Goal: Information Seeking & Learning: Learn about a topic

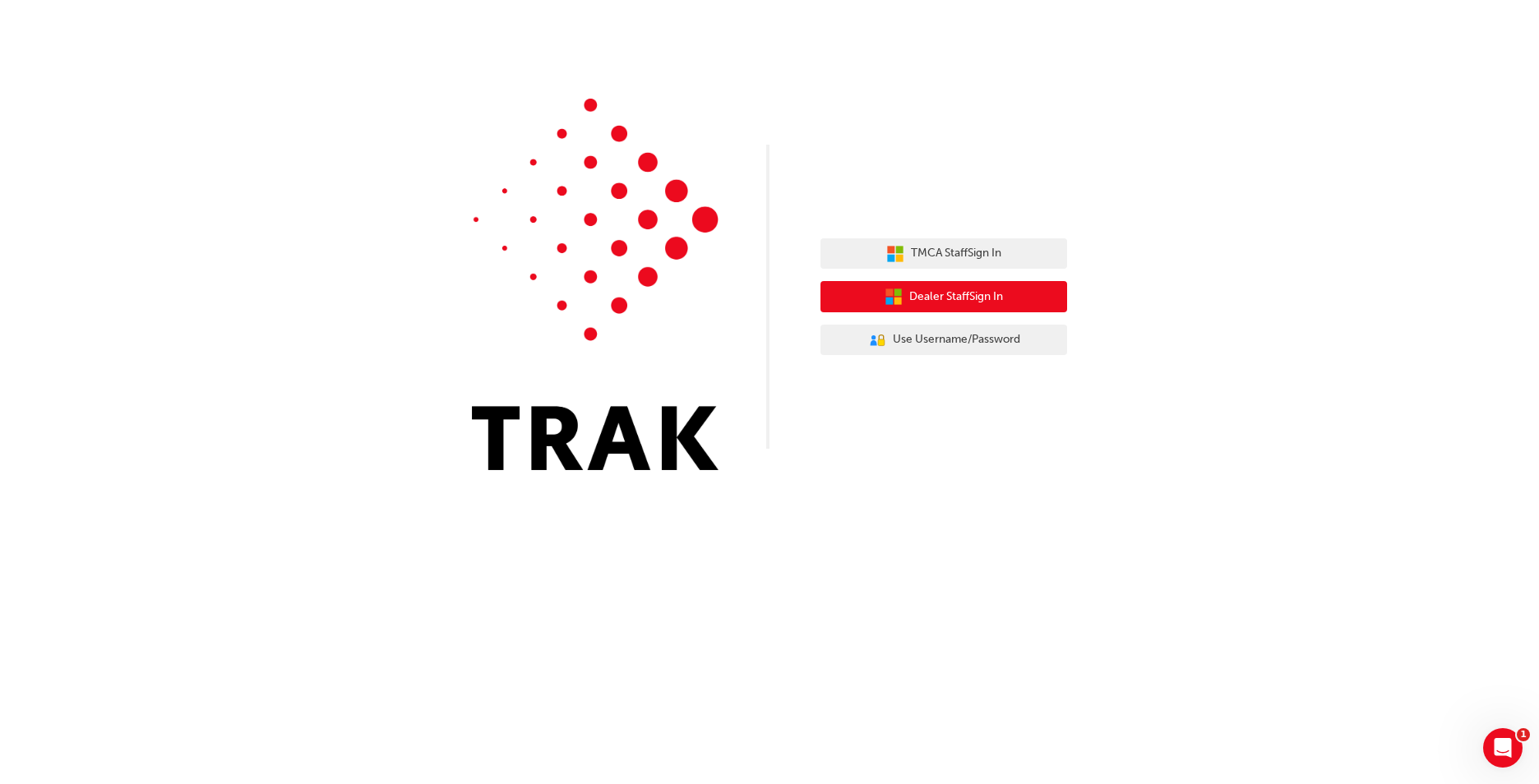
click at [991, 300] on span "Dealer Staff Sign In" at bounding box center [956, 296] width 94 height 19
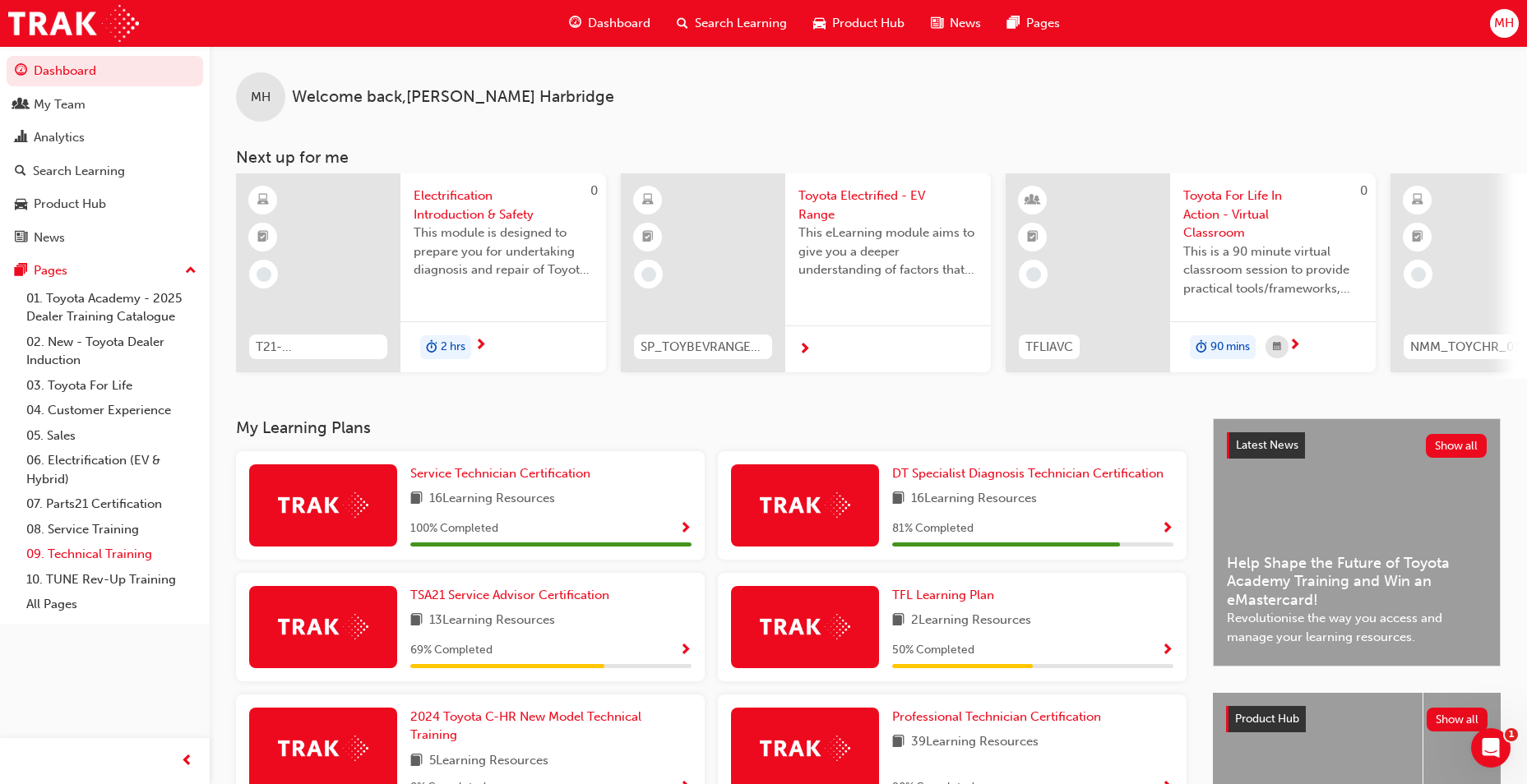
click at [115, 564] on link "09. Technical Training" at bounding box center [111, 554] width 184 height 26
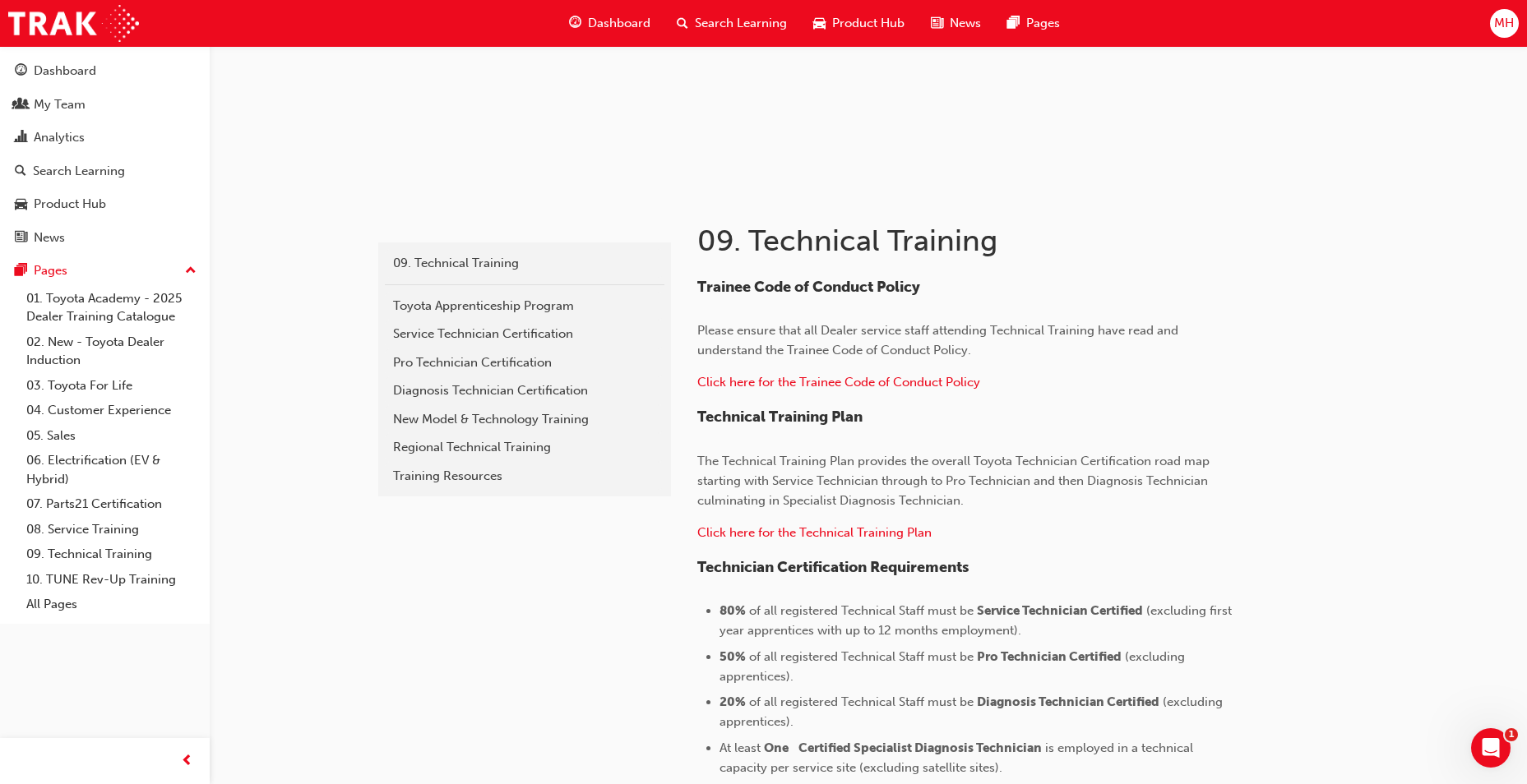
scroll to position [127, 0]
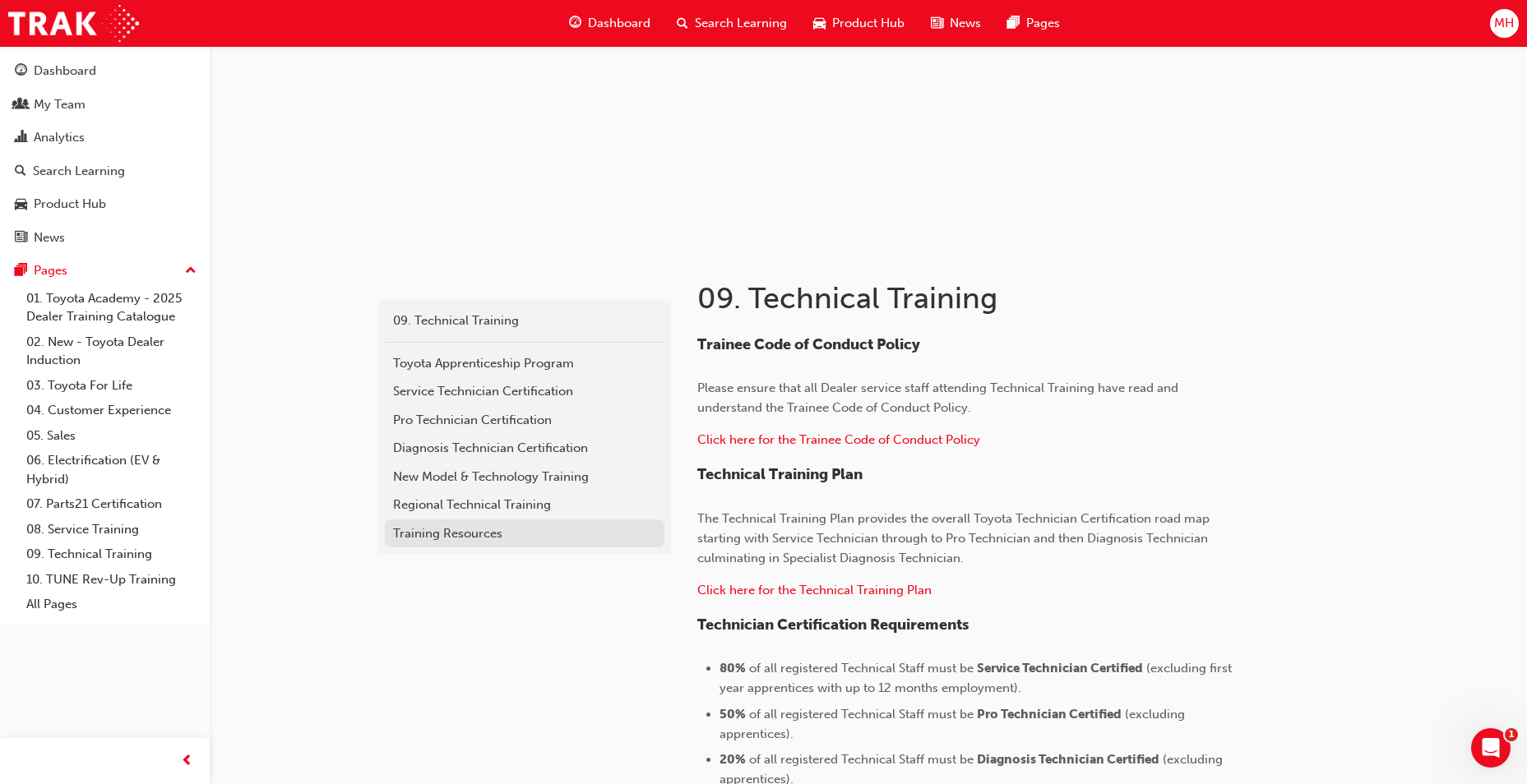
click at [474, 535] on div "Training Resources" at bounding box center [524, 534] width 263 height 19
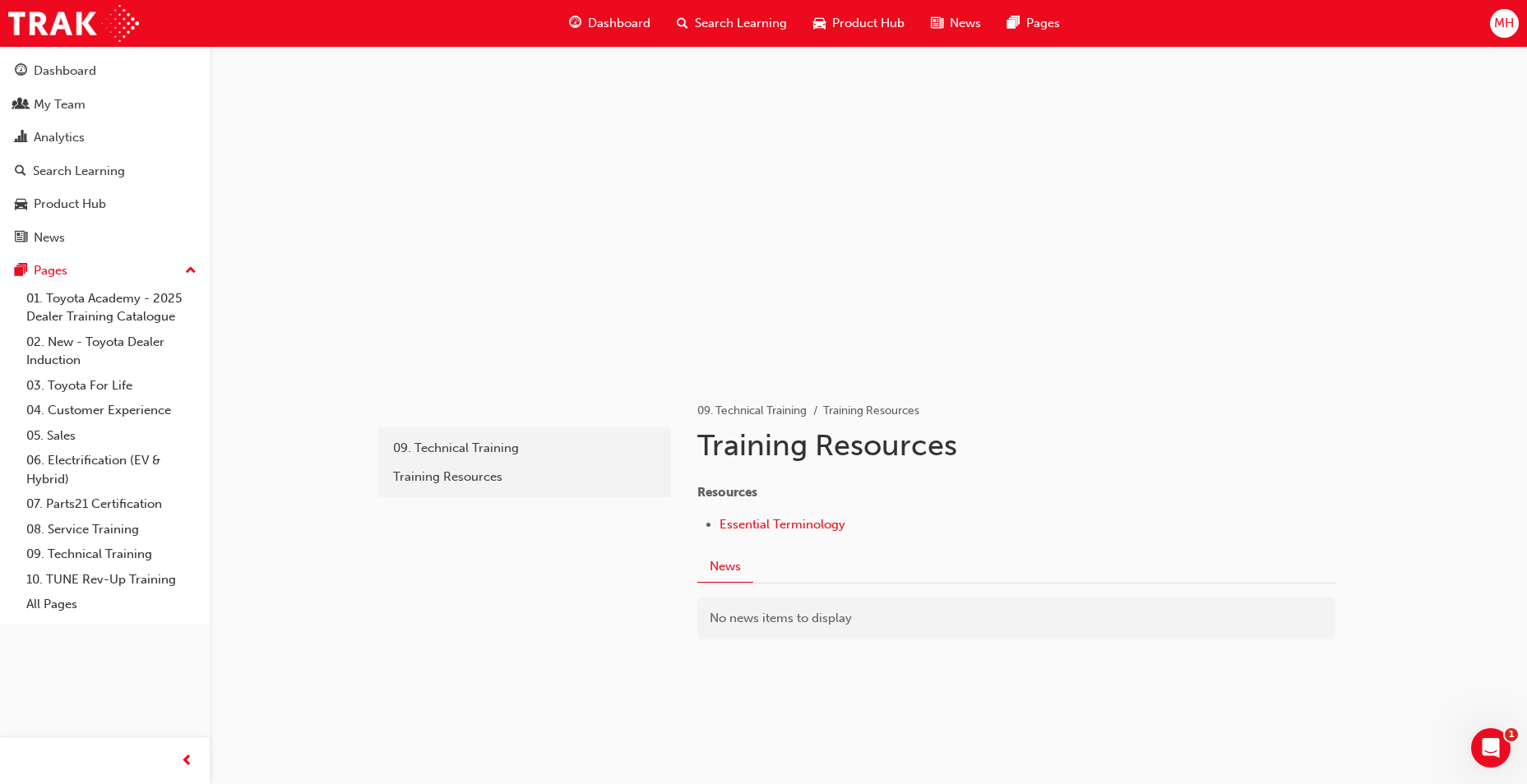
scroll to position [2, 0]
click at [898, 24] on span "Product Hub" at bounding box center [868, 23] width 72 height 19
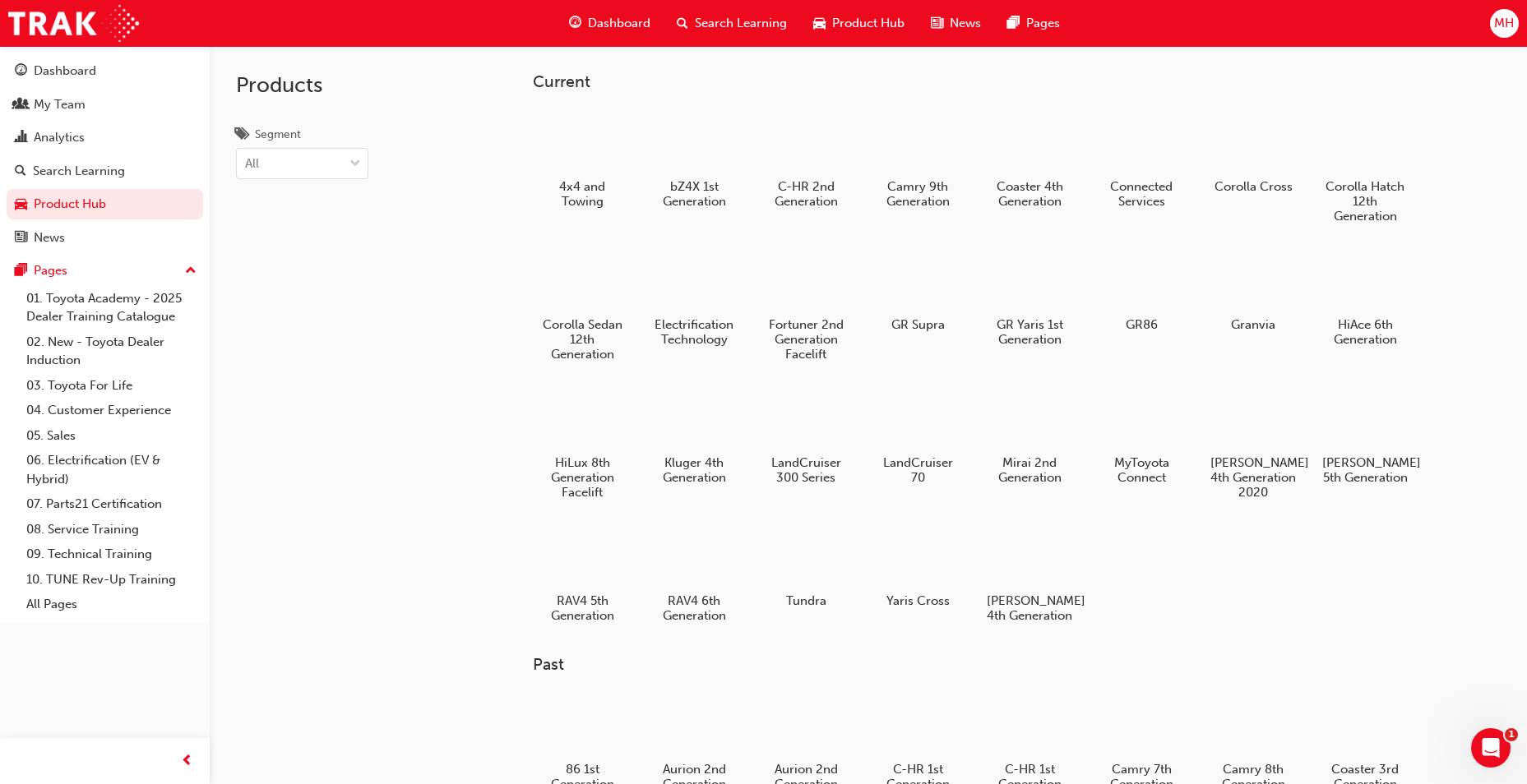
click at [636, 7] on div "Dashboard" at bounding box center [610, 23] width 108 height 34
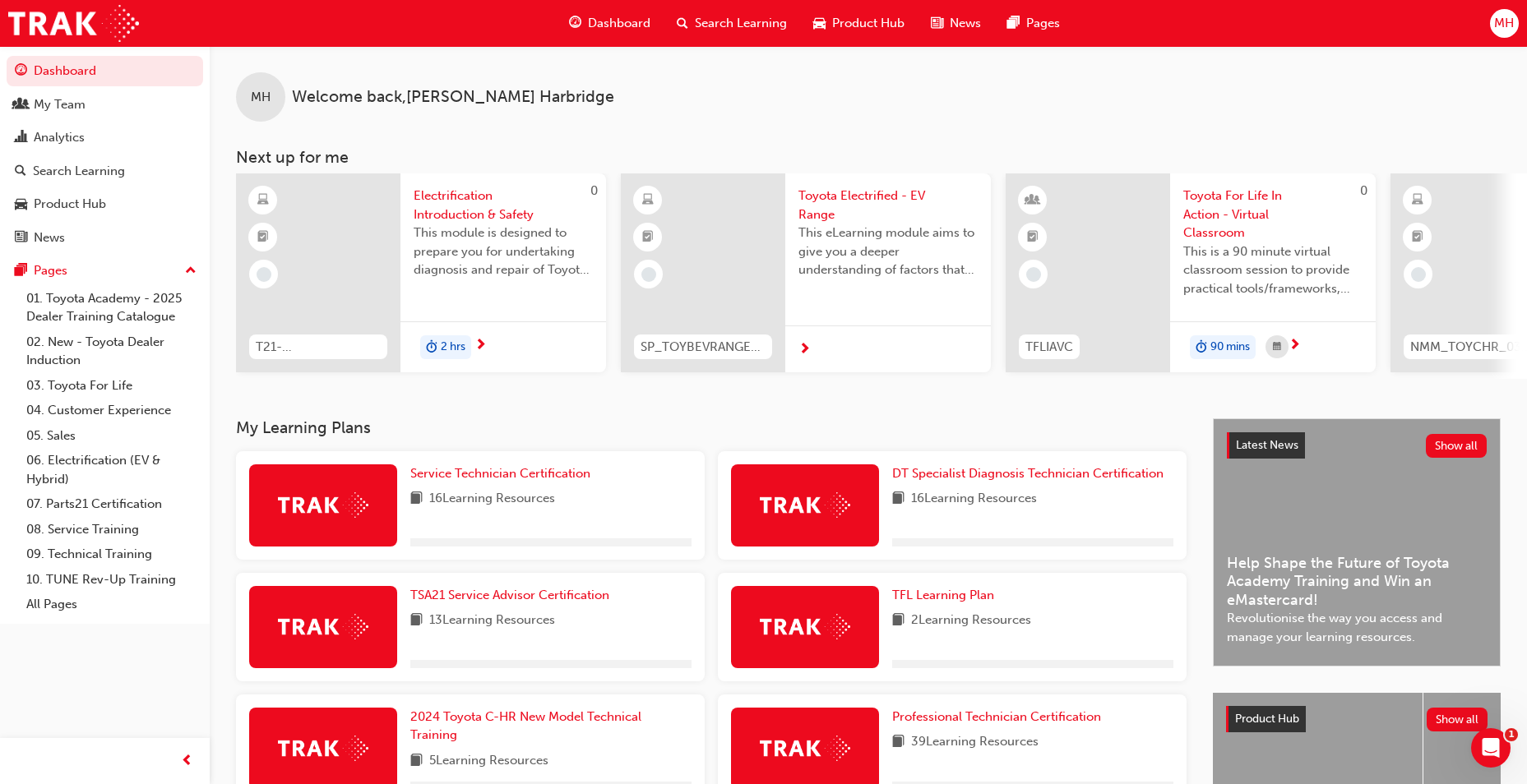
click at [950, 12] on div "News" at bounding box center [956, 23] width 76 height 34
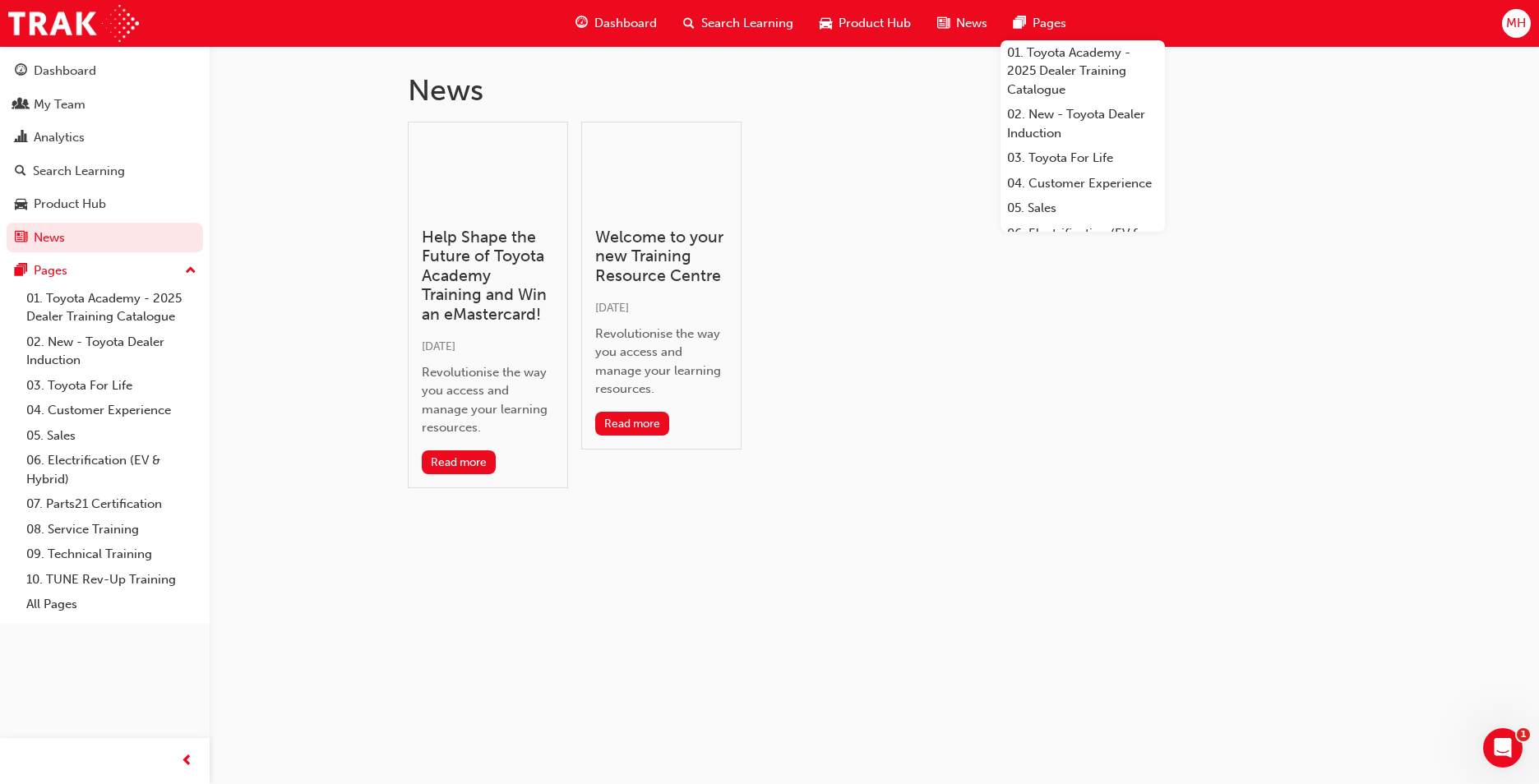
click at [1022, 11] on div "Pages" at bounding box center [1040, 23] width 79 height 34
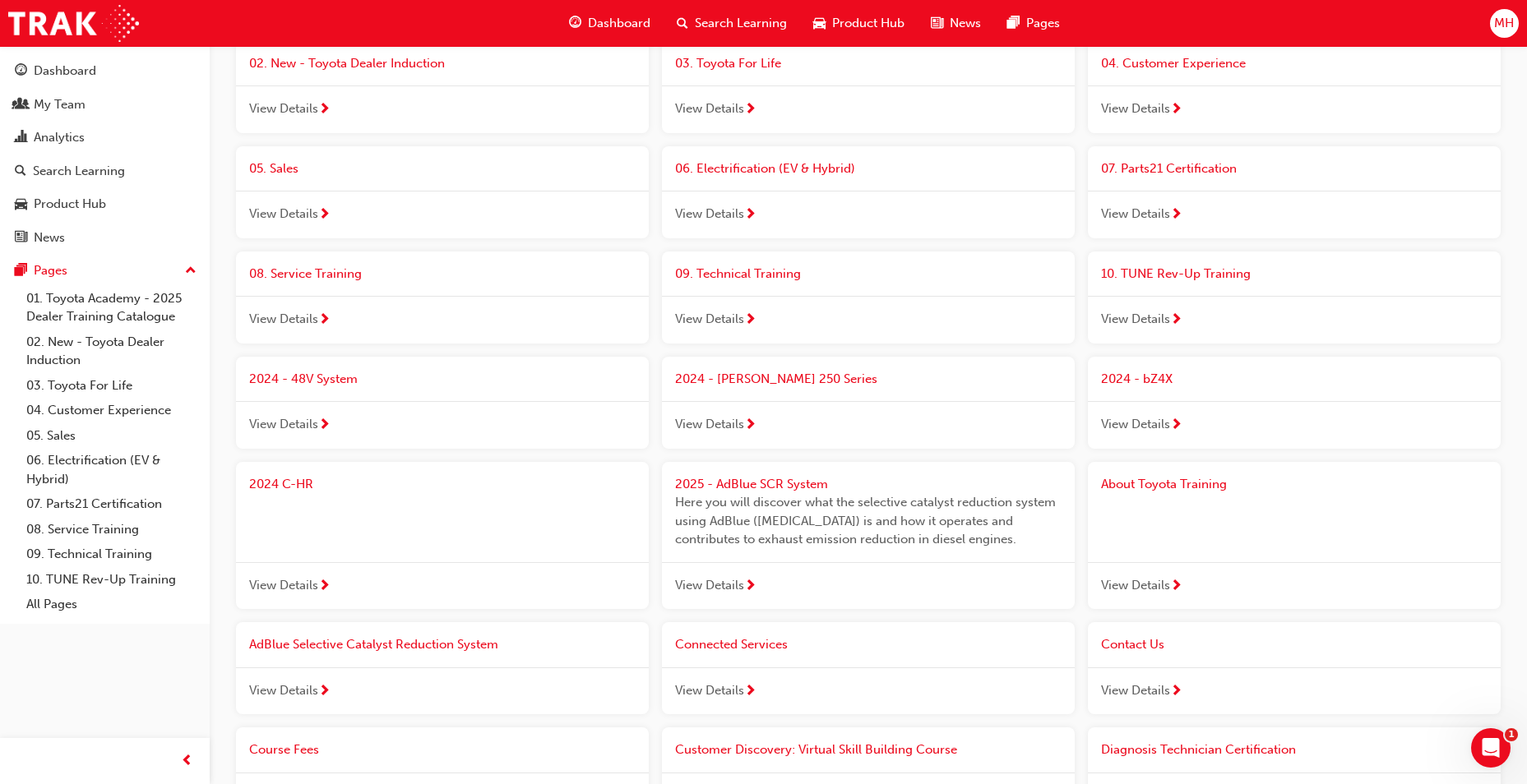
click at [721, 29] on span "Search Learning" at bounding box center [740, 23] width 92 height 19
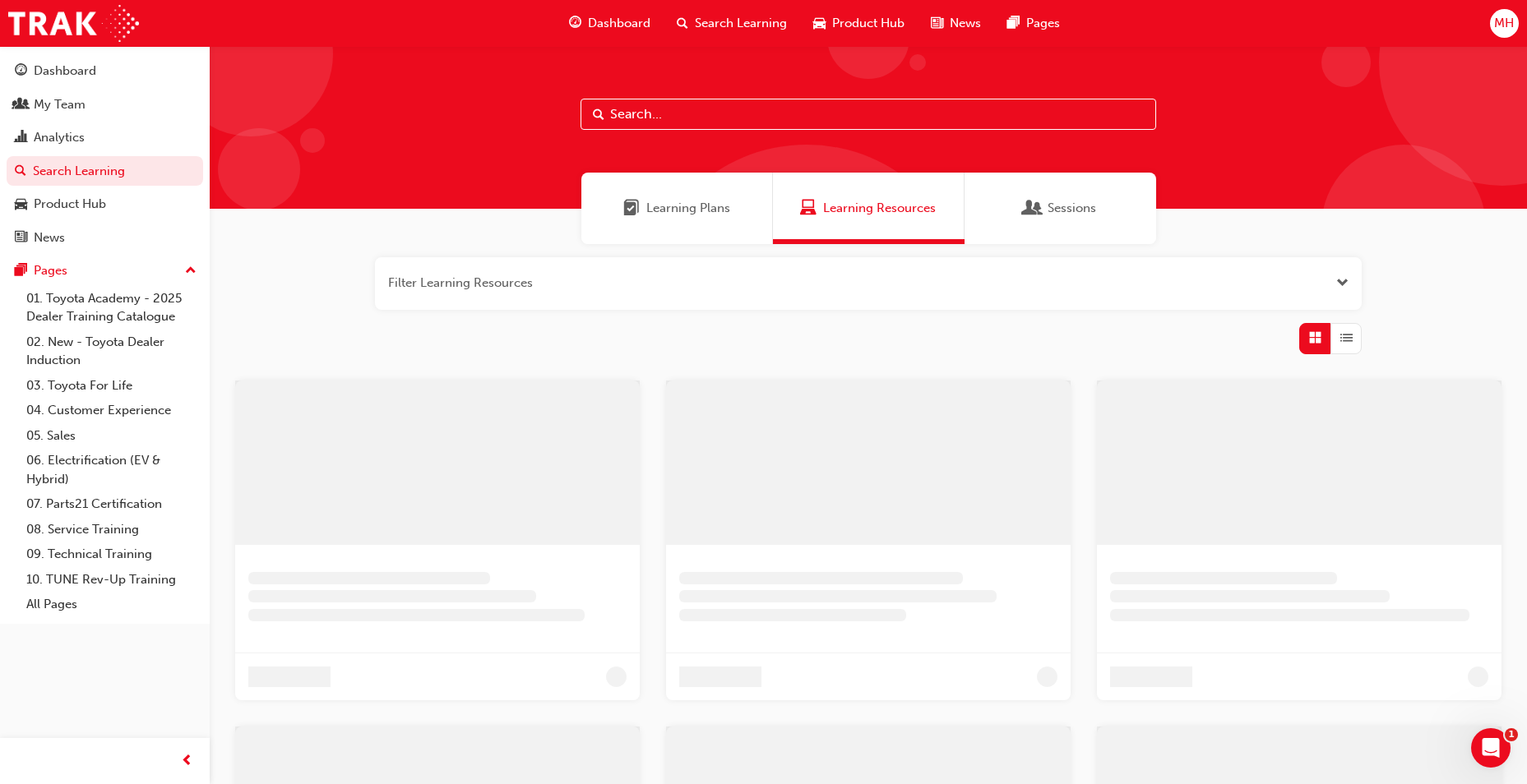
drag, startPoint x: 693, startPoint y: 111, endPoint x: 692, endPoint y: 103, distance: 8.1
click at [693, 111] on input "text" at bounding box center [868, 115] width 576 height 32
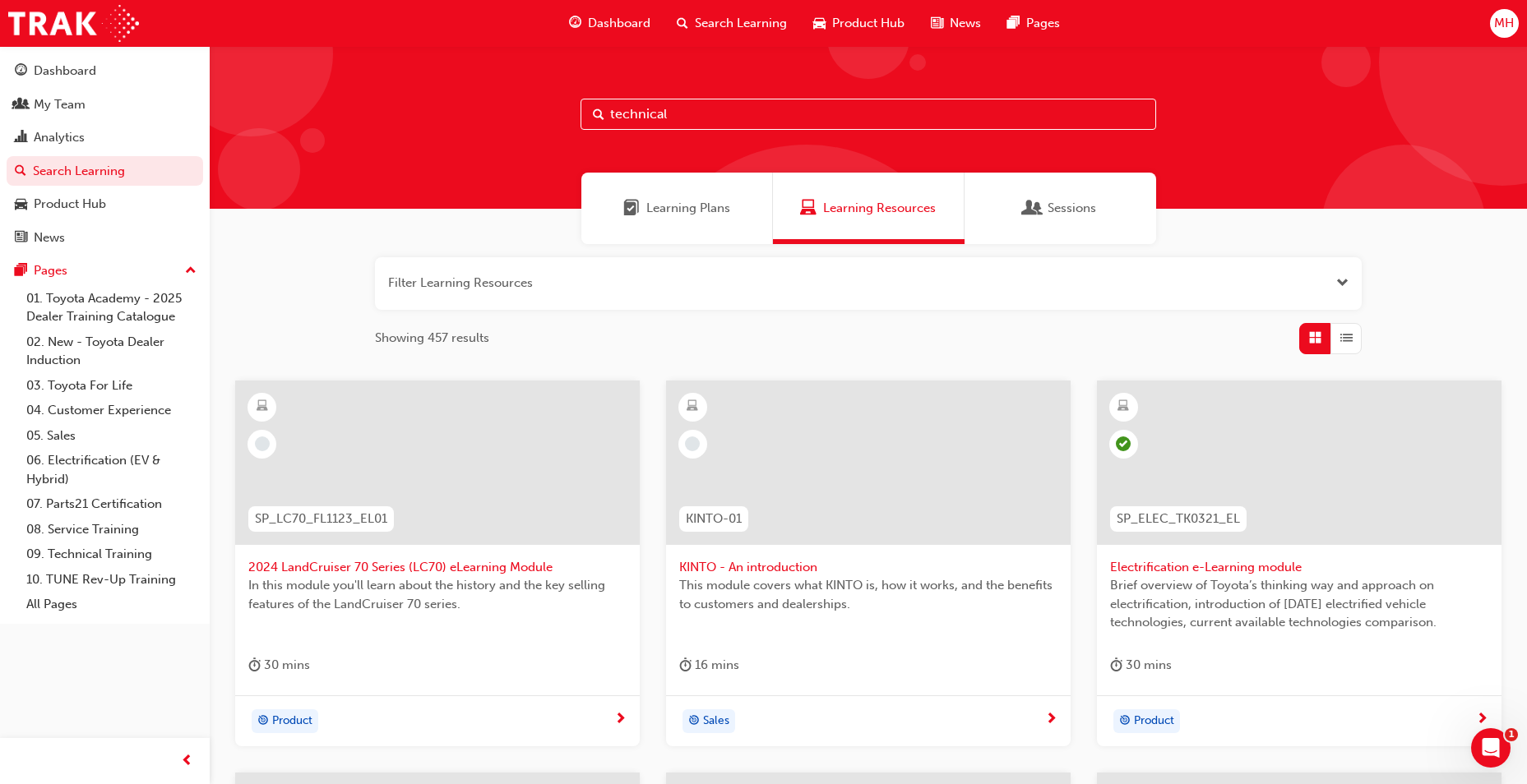
type input "technical"
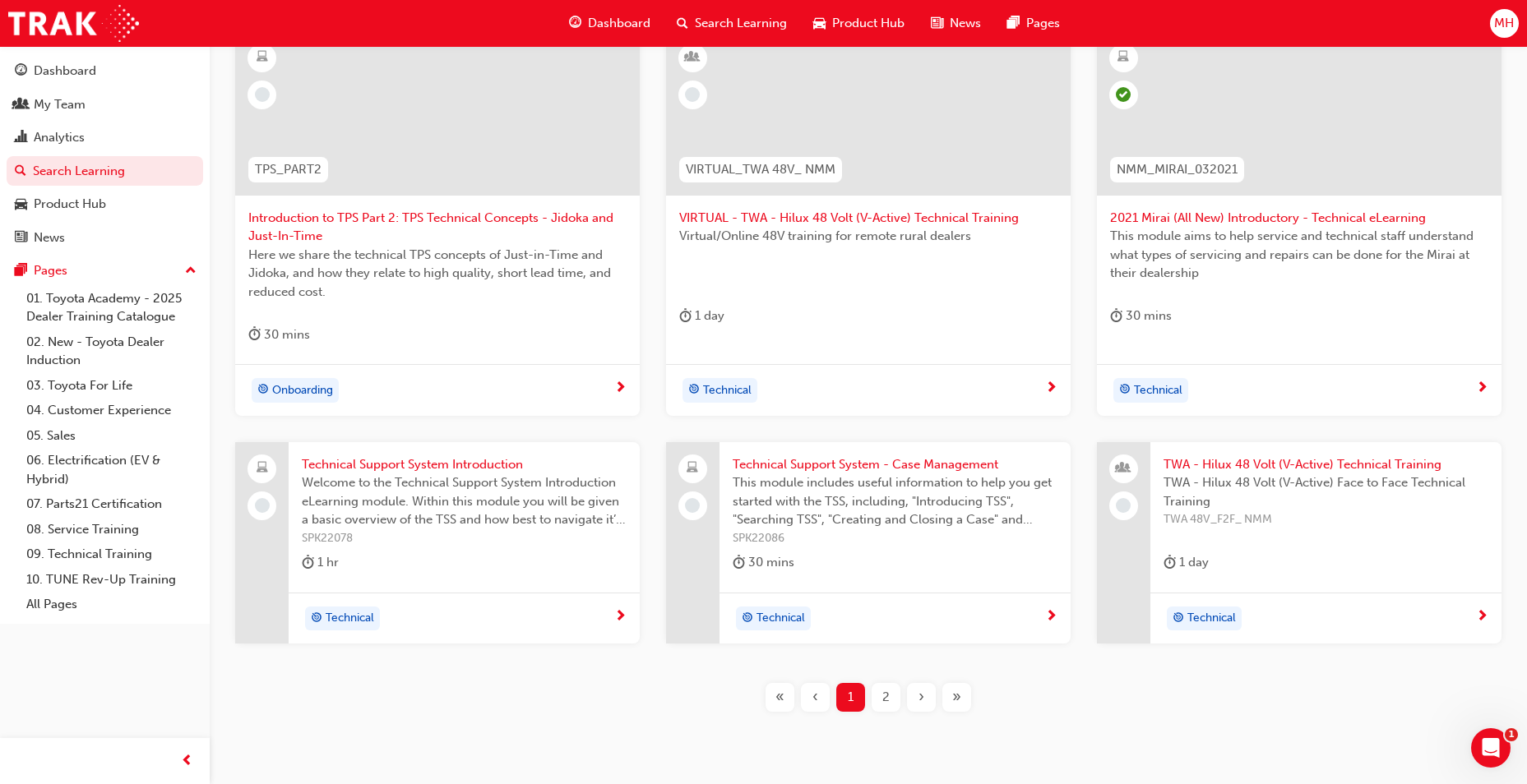
scroll to position [410, 0]
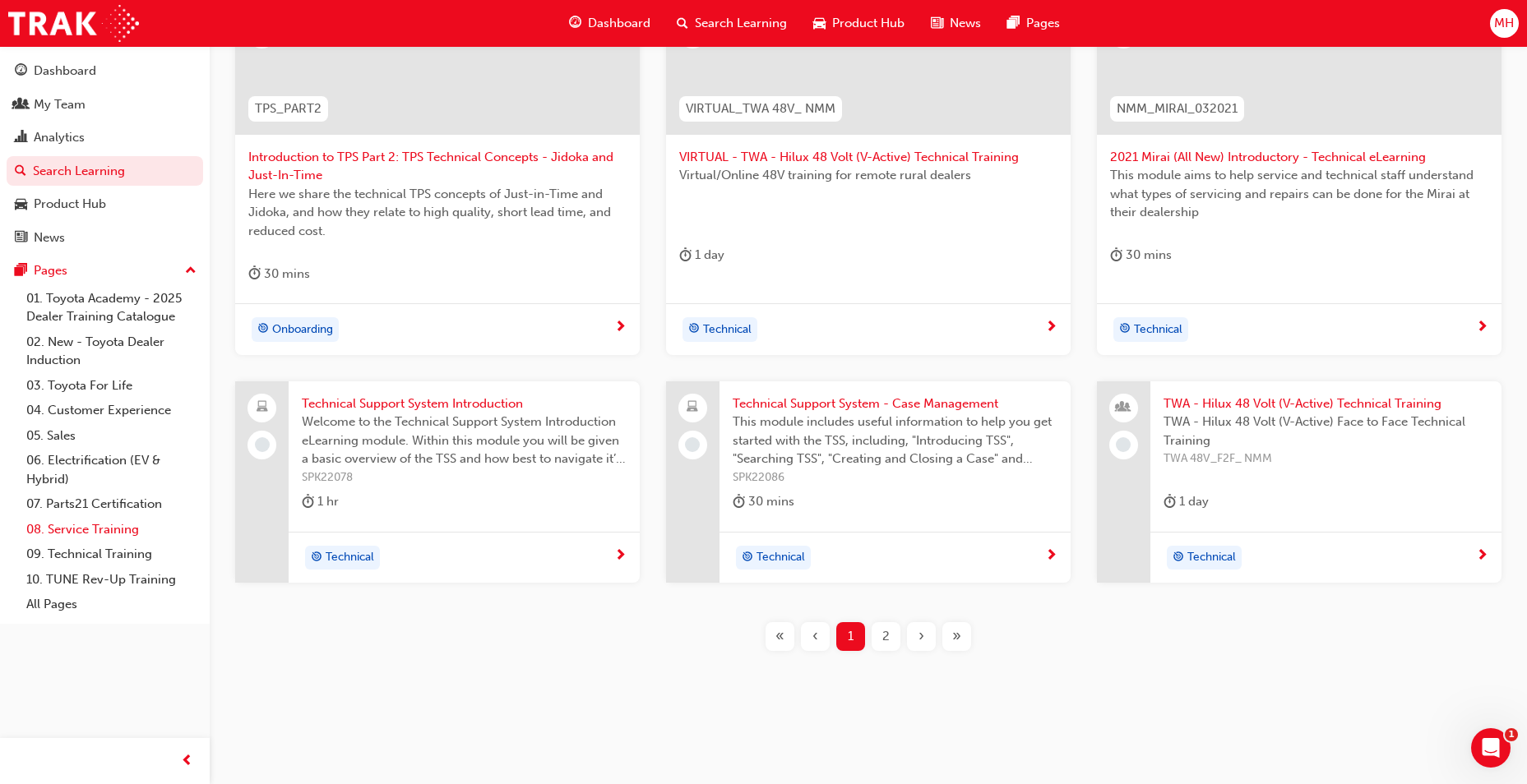
click at [106, 530] on link "08. Service Training" at bounding box center [111, 530] width 184 height 26
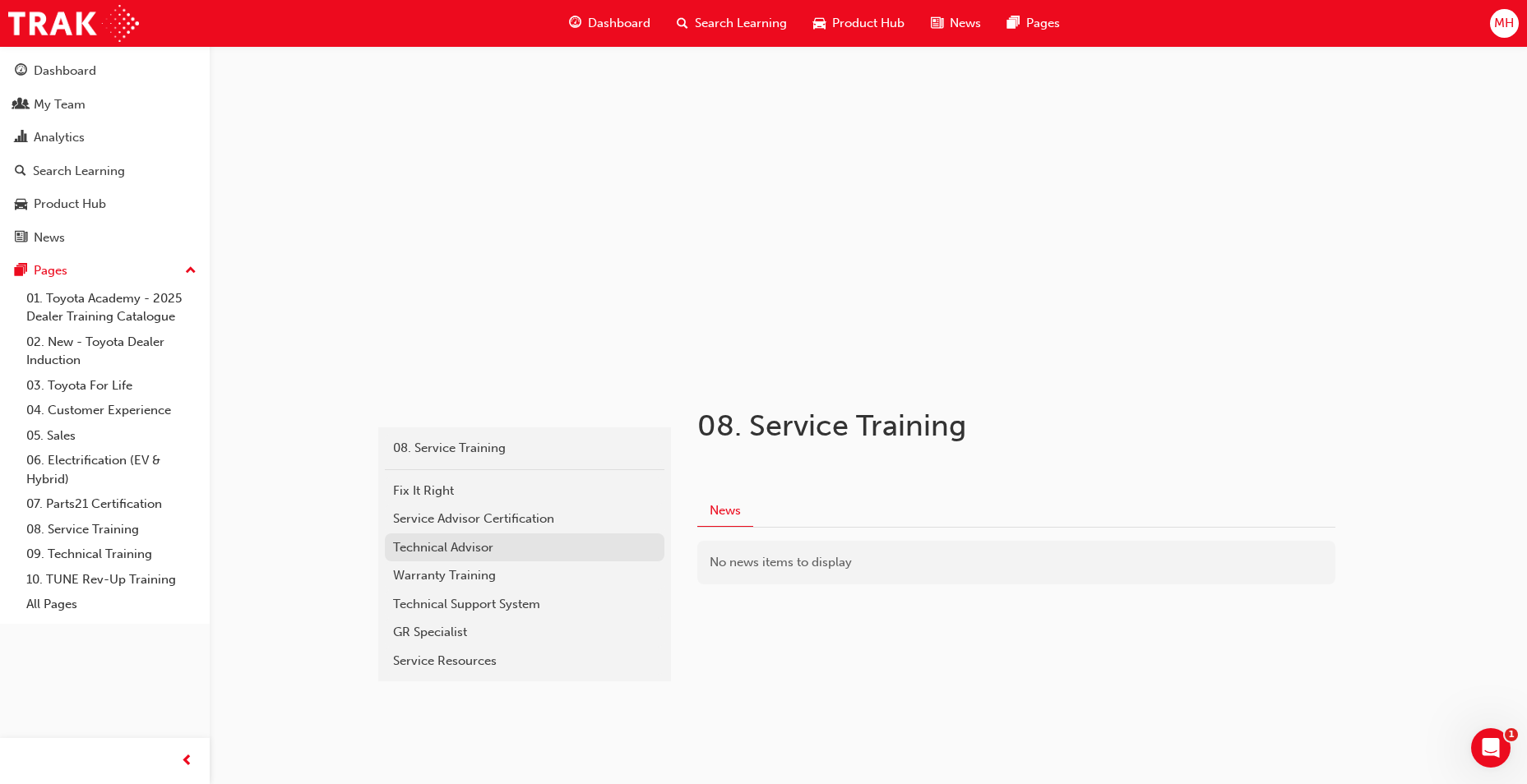
click at [484, 548] on div "Technical Advisor" at bounding box center [524, 547] width 263 height 19
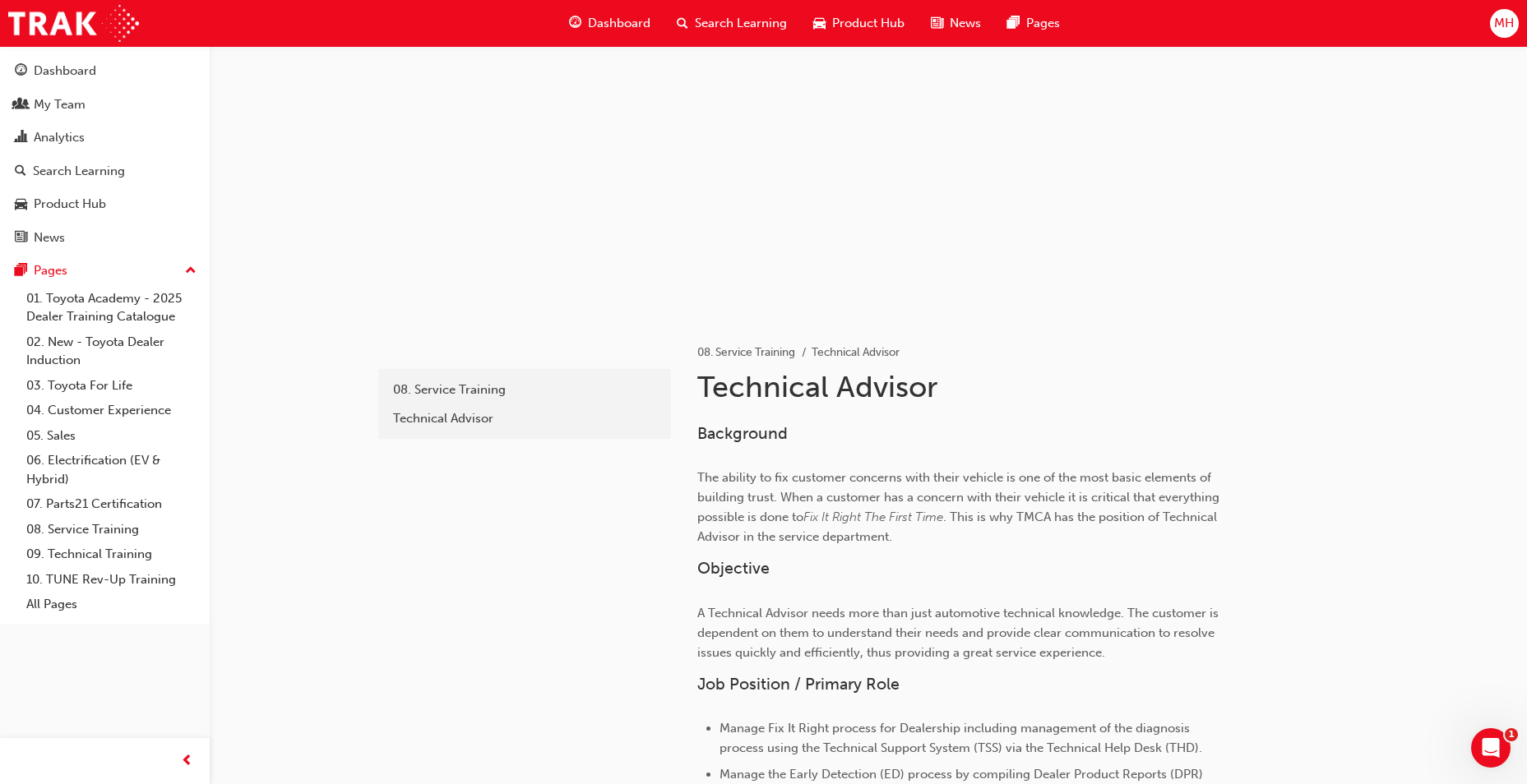
scroll to position [51, 0]
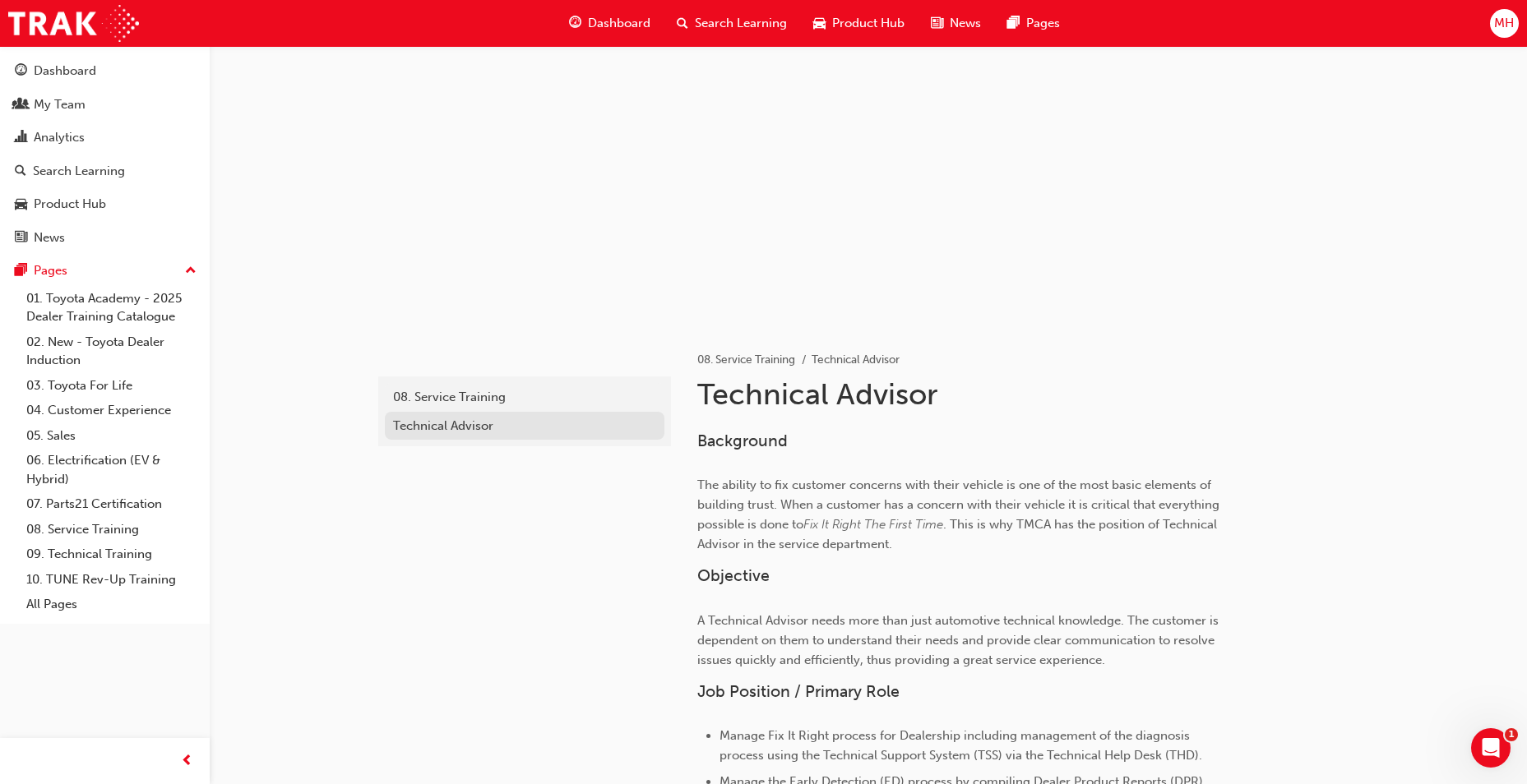
click at [486, 427] on div "Technical Advisor" at bounding box center [524, 426] width 263 height 19
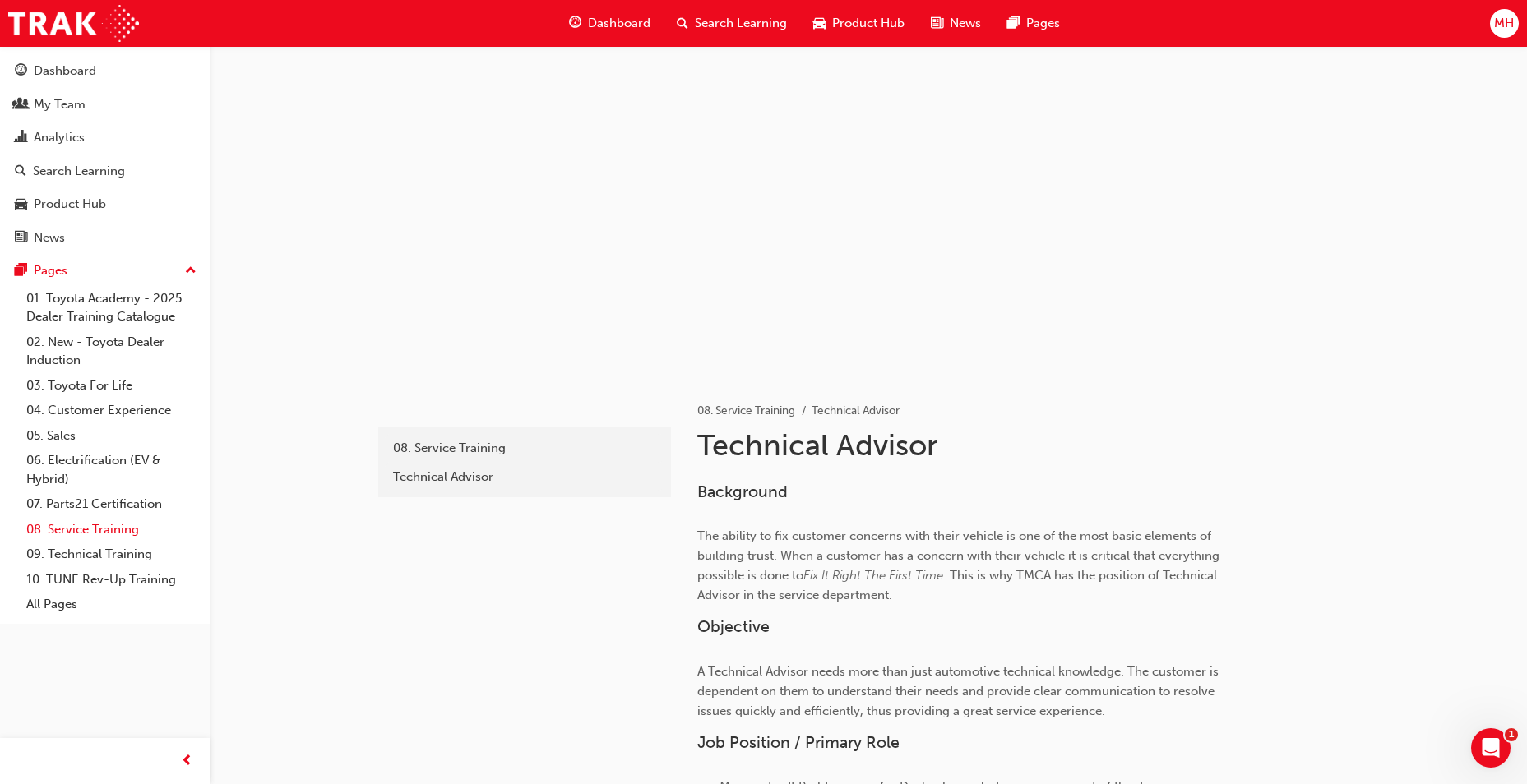
click at [119, 519] on link "08. Service Training" at bounding box center [111, 530] width 184 height 26
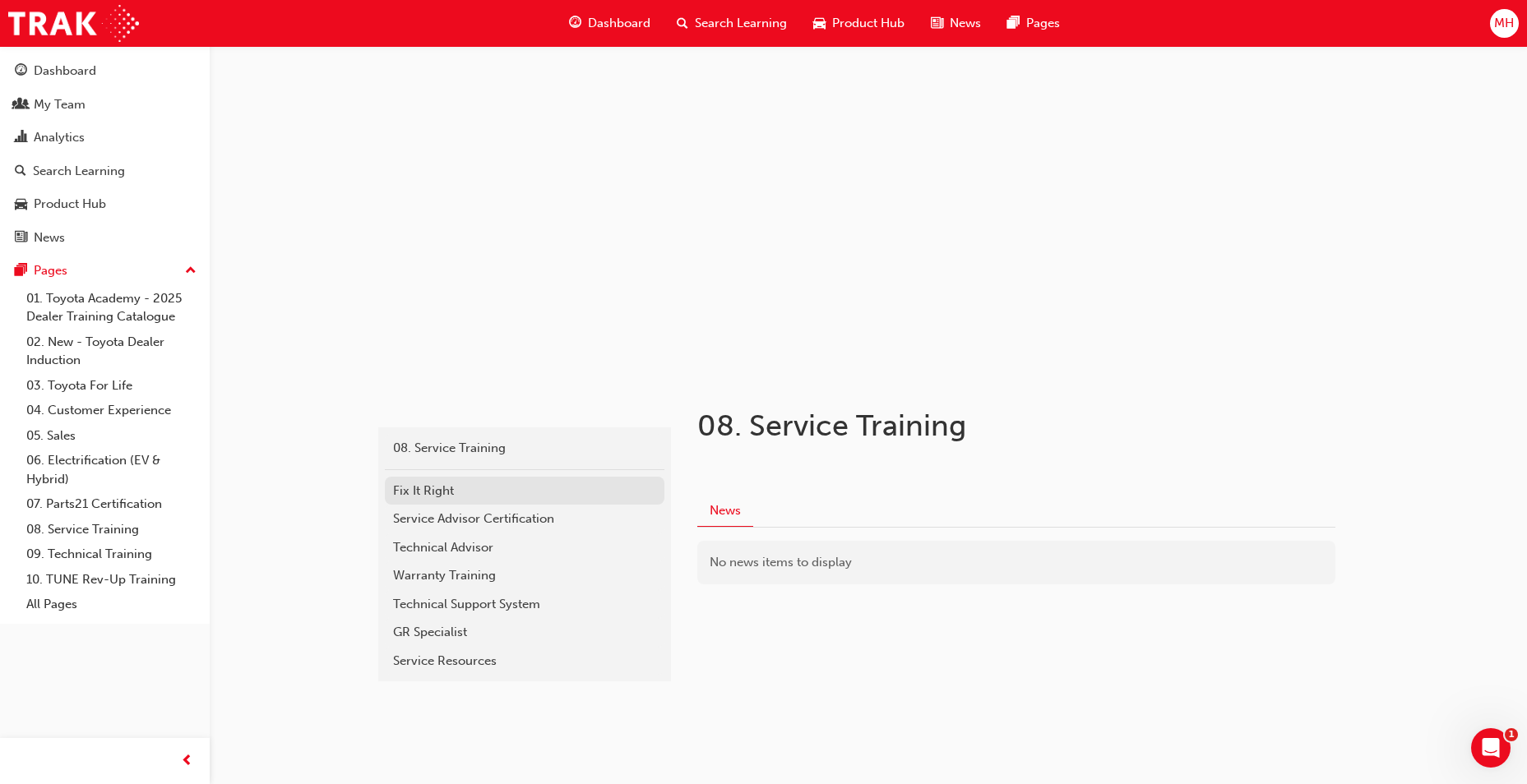
click at [481, 490] on div "Fix It Right" at bounding box center [524, 491] width 263 height 19
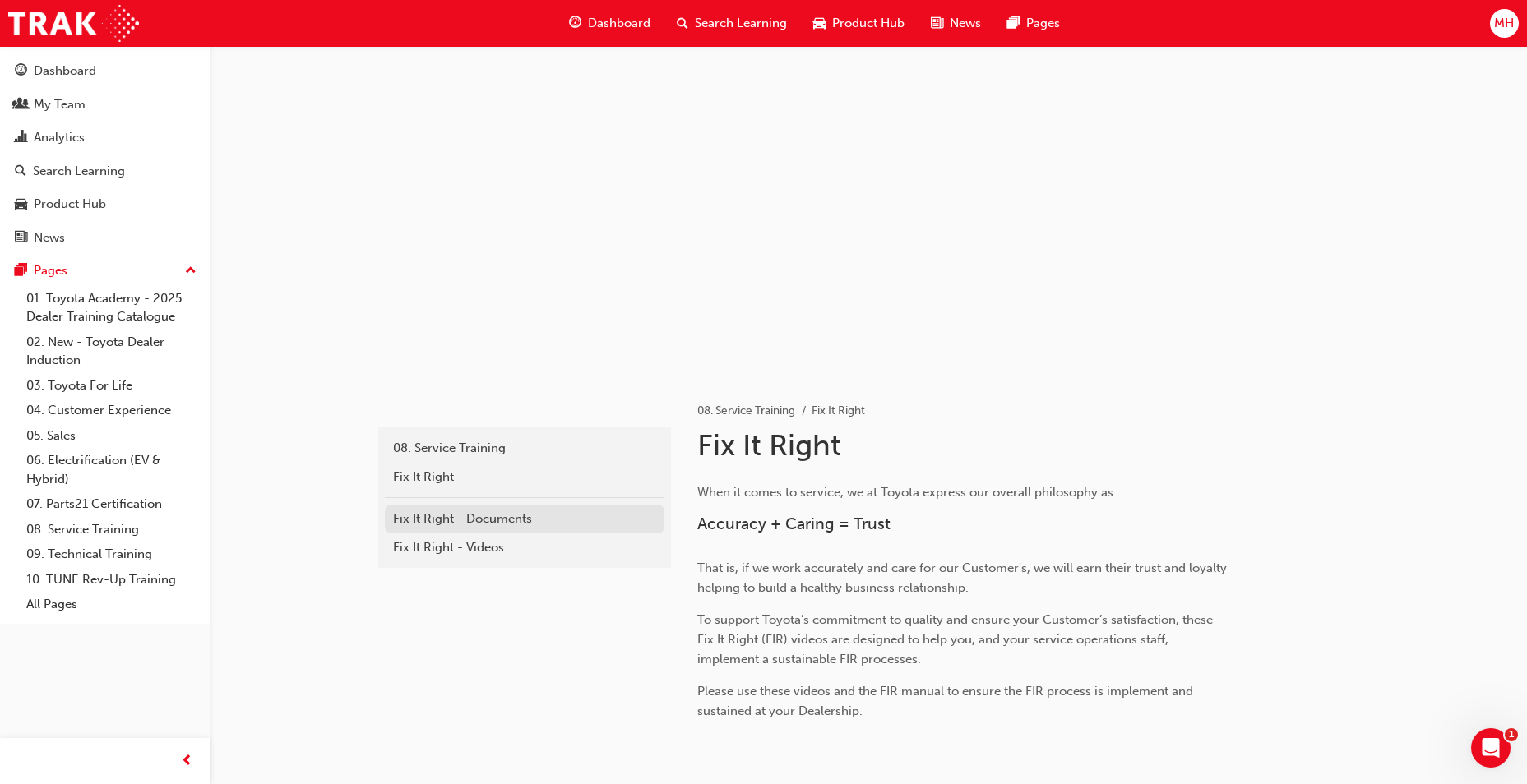
click at [498, 515] on div "Fix It Right - Documents" at bounding box center [524, 519] width 263 height 19
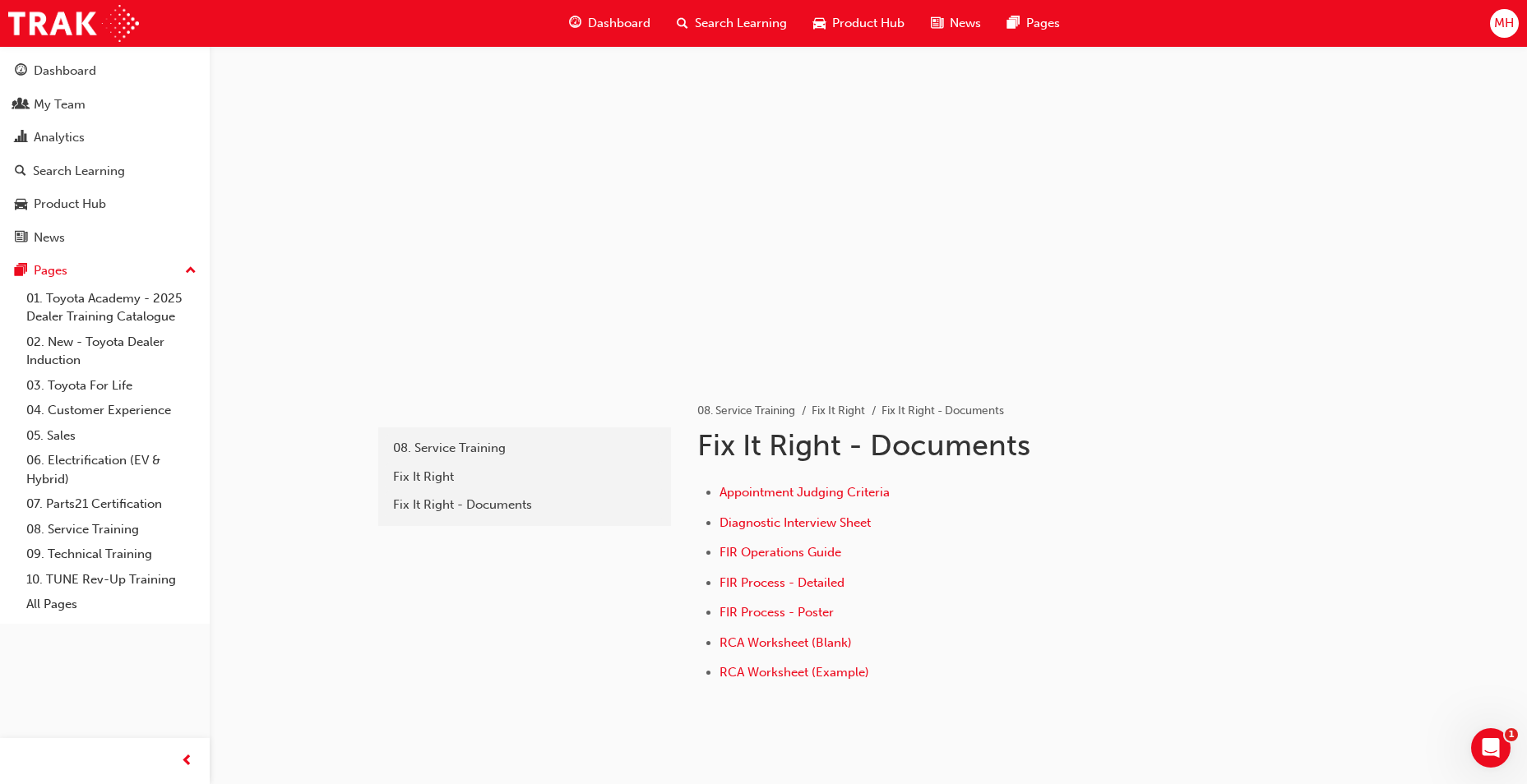
click at [827, 530] on li "Diagnostic Interview Sheet" at bounding box center [975, 525] width 513 height 24
click at [837, 527] on span "Diagnostic Interview Sheet" at bounding box center [795, 523] width 151 height 15
